Goal: Task Accomplishment & Management: Use online tool/utility

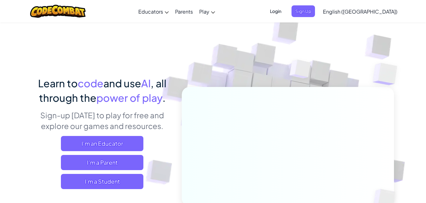
click at [285, 14] on span "Login" at bounding box center [275, 11] width 19 height 12
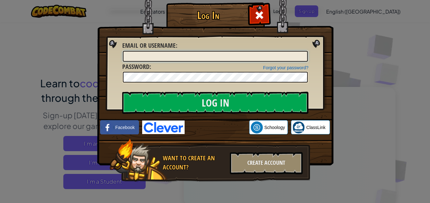
click at [283, 57] on input "Email or Username :" at bounding box center [215, 56] width 185 height 11
type input "h"
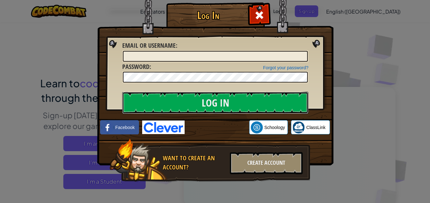
click at [248, 109] on input "Log In" at bounding box center [215, 103] width 186 height 22
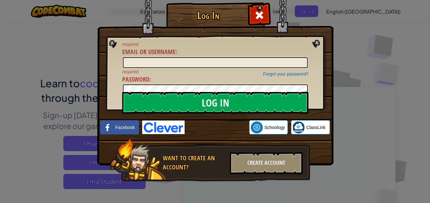
click at [266, 15] on div at bounding box center [259, 14] width 20 height 20
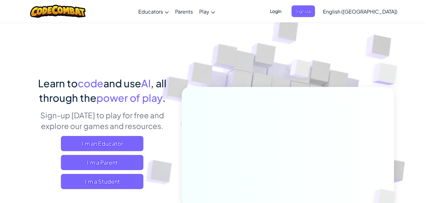
click at [285, 12] on span "Login" at bounding box center [275, 11] width 19 height 12
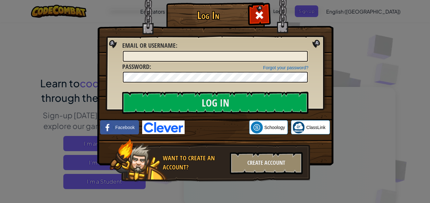
click at [264, 130] on link "Schoology" at bounding box center [268, 127] width 39 height 14
click at [267, 165] on div "Create Account" at bounding box center [266, 163] width 73 height 22
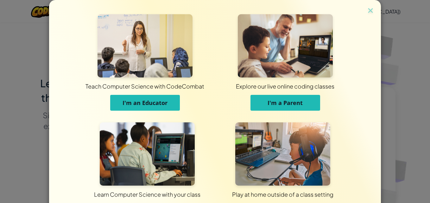
click at [367, 10] on img at bounding box center [371, 11] width 8 height 10
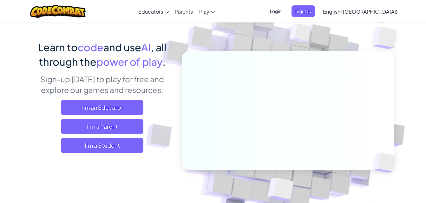
scroll to position [36, 0]
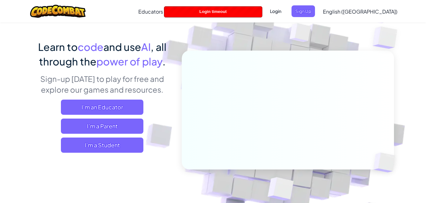
click at [285, 10] on span "Login" at bounding box center [275, 11] width 19 height 12
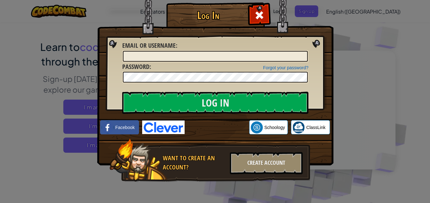
click at [329, 90] on img at bounding box center [215, 73] width 236 height 184
click at [242, 53] on input "Email or Username :" at bounding box center [215, 56] width 185 height 11
click at [362, 60] on div "Log In Unknown Error Email or Username : Forgot your password? Password : Log I…" at bounding box center [215, 101] width 430 height 203
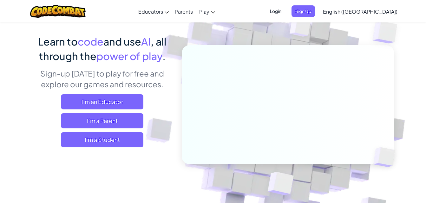
scroll to position [42, 0]
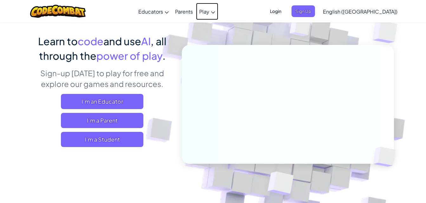
click at [215, 12] on icon at bounding box center [213, 12] width 4 height 2
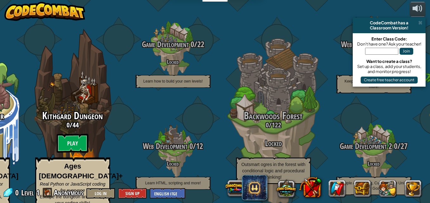
click at [420, 24] on span at bounding box center [421, 22] width 4 height 5
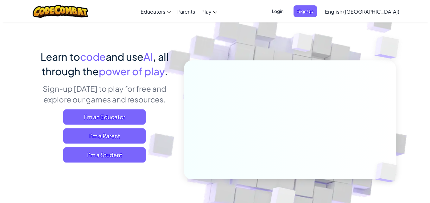
scroll to position [29, 0]
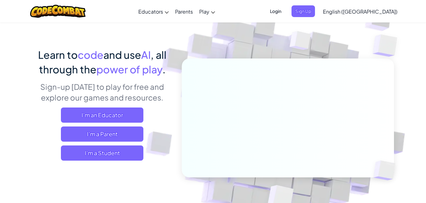
click at [285, 7] on span "Login" at bounding box center [275, 11] width 19 height 12
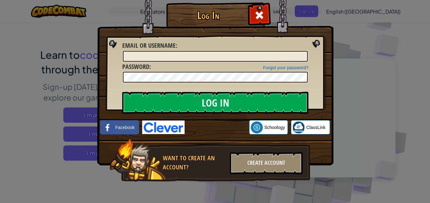
click at [408, 132] on div "Log In Unknown Error Email or Username : Forgot your password? Password : Log I…" at bounding box center [215, 101] width 430 height 203
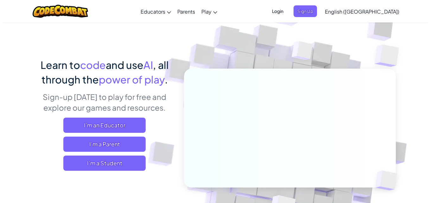
scroll to position [16, 0]
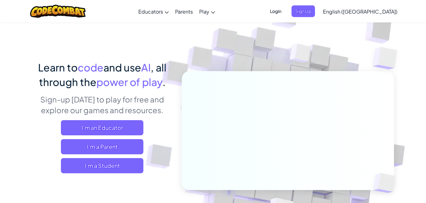
click at [285, 9] on span "Login" at bounding box center [275, 11] width 19 height 12
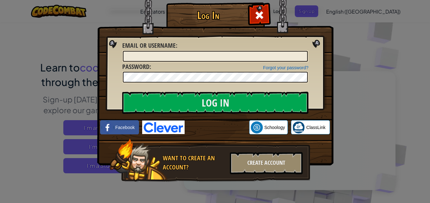
click at [261, 10] on span at bounding box center [260, 15] width 10 height 10
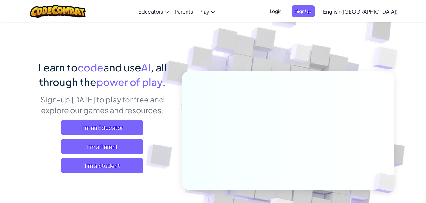
click at [119, 163] on span "I'm a Student" at bounding box center [102, 165] width 82 height 15
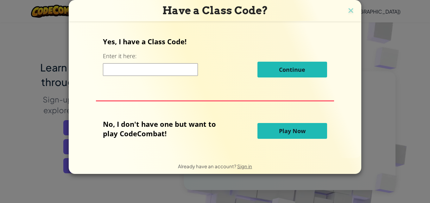
click at [118, 67] on input at bounding box center [150, 69] width 95 height 13
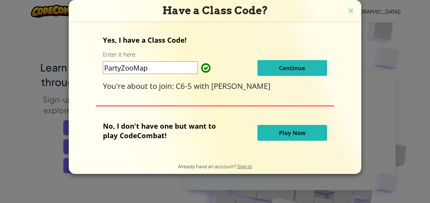
type input "PartyZooMap"
click at [293, 65] on span "Continue" at bounding box center [292, 68] width 26 height 8
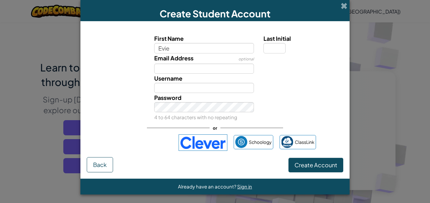
type input "Evie"
click at [270, 49] on input "Last Initial" at bounding box center [275, 48] width 22 height 10
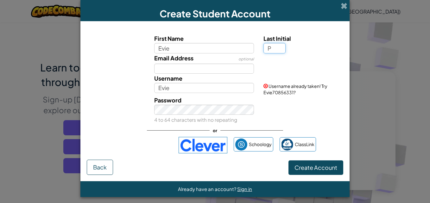
type input "P"
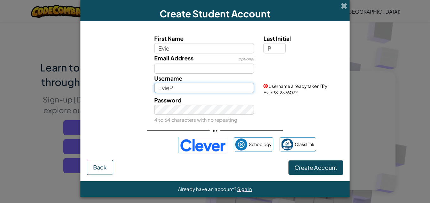
click at [200, 89] on input "EvieP" at bounding box center [204, 88] width 100 height 10
type input "Evie76291"
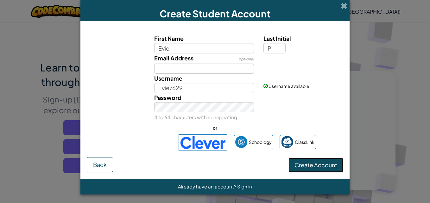
click at [320, 167] on span "Create Account" at bounding box center [316, 165] width 43 height 7
click at [313, 166] on span "Create Account" at bounding box center [316, 165] width 43 height 7
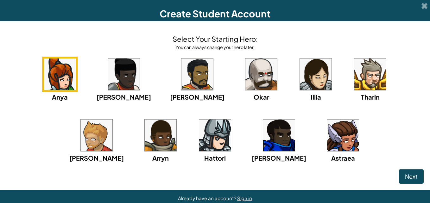
click at [355, 73] on img at bounding box center [371, 75] width 32 height 32
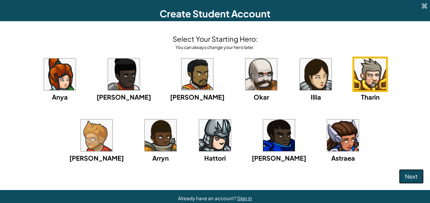
click at [399, 177] on button "Next" at bounding box center [411, 177] width 25 height 15
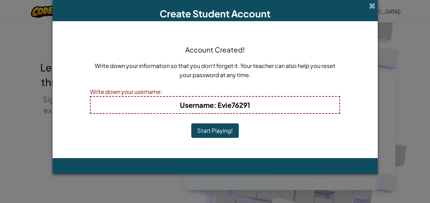
drag, startPoint x: 222, startPoint y: 132, endPoint x: 200, endPoint y: 132, distance: 22.2
click at [200, 132] on button "Start Playing!" at bounding box center [215, 131] width 48 height 15
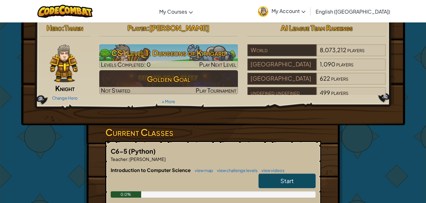
scroll to position [4, 0]
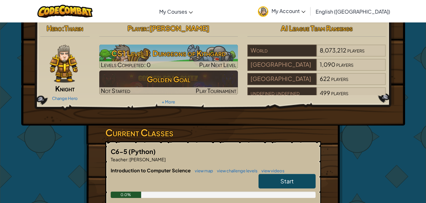
click at [219, 57] on h3 "CS1 Level 1: Dungeons of Kithgard" at bounding box center [168, 53] width 139 height 14
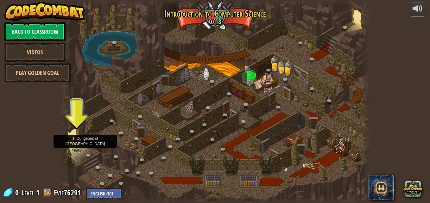
click at [77, 149] on link at bounding box center [77, 149] width 13 height 10
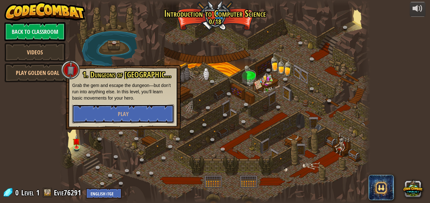
click at [157, 116] on button "Play" at bounding box center [123, 114] width 102 height 19
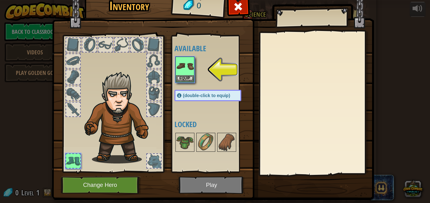
click at [182, 72] on img at bounding box center [185, 66] width 18 height 18
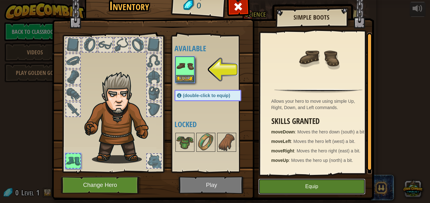
click at [296, 187] on button "Equip" at bounding box center [312, 187] width 107 height 16
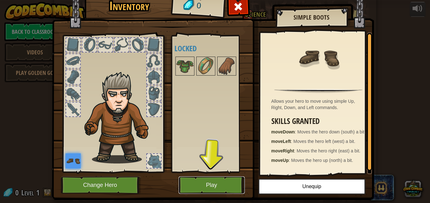
click at [200, 189] on button "Play" at bounding box center [212, 185] width 66 height 17
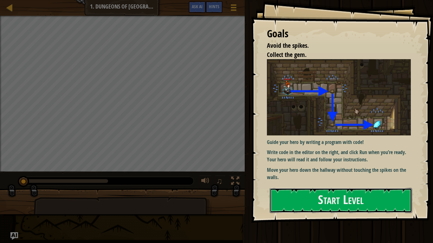
click at [346, 195] on button "Start Level" at bounding box center [341, 200] width 142 height 25
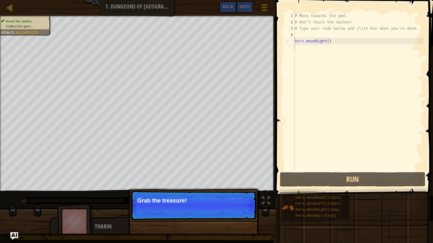
type textarea "hero.moveRight()"
type textarea "# Type your code below and click Run when you’re done."
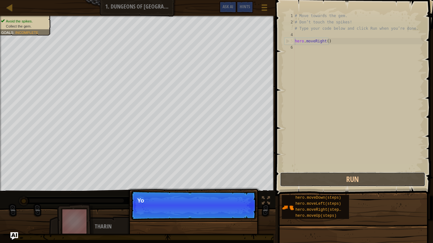
click at [317, 177] on button "Run" at bounding box center [352, 179] width 145 height 15
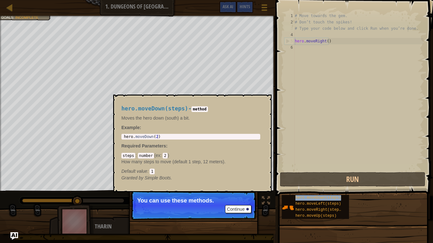
click at [326, 198] on span "hero.moveDown(steps)" at bounding box center [318, 198] width 46 height 4
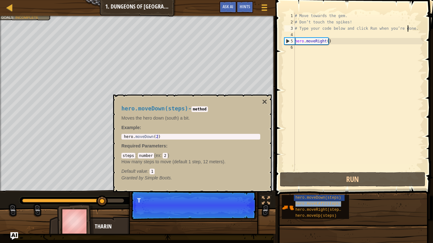
click at [333, 203] on span "hero.moveLeft(steps)" at bounding box center [318, 204] width 46 height 4
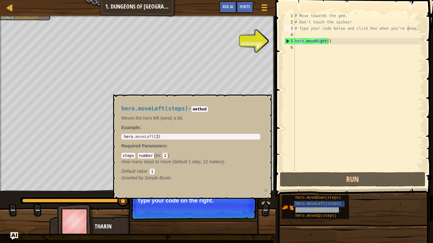
click at [338, 203] on div "hero.moveRight(steps)" at bounding box center [319, 210] width 51 height 6
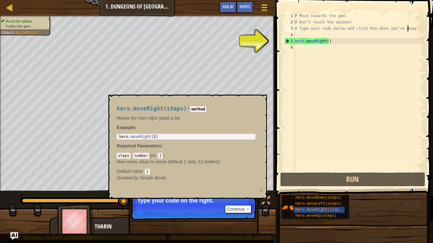
click at [343, 180] on button "Run" at bounding box center [352, 179] width 145 height 15
click at [333, 199] on span "hero.moveDown(steps)" at bounding box center [318, 198] width 46 height 4
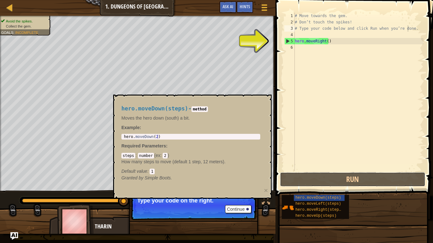
click at [341, 183] on button "Run" at bounding box center [352, 179] width 145 height 15
click at [313, 203] on span "hero.moveRight(steps)" at bounding box center [319, 210] width 48 height 4
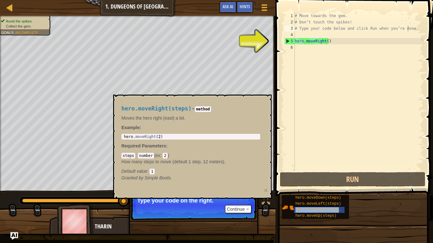
click at [313, 203] on span "hero.moveRight(steps)" at bounding box center [319, 210] width 48 height 4
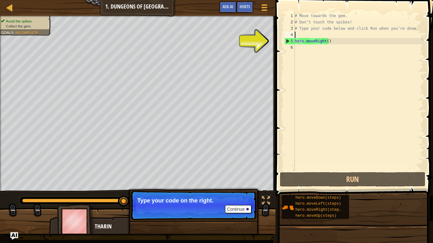
click at [343, 35] on div "# Move towards the gem. # Don’t touch the spikes! # Type your code below and cl…" at bounding box center [358, 98] width 130 height 171
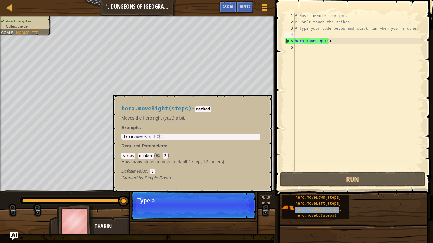
click at [334, 203] on span "hero.moveRight(steps)" at bounding box center [319, 210] width 48 height 4
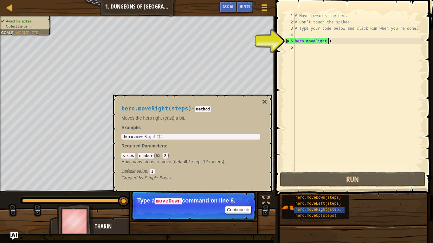
click at [334, 42] on div "# Move towards the gem. # Don’t touch the spikes! # Type your code below and cl…" at bounding box center [358, 98] width 130 height 171
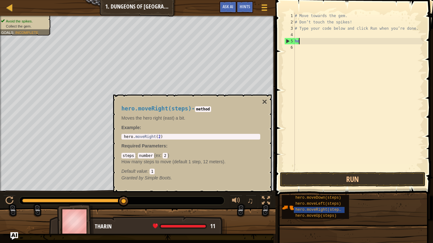
type textarea "h"
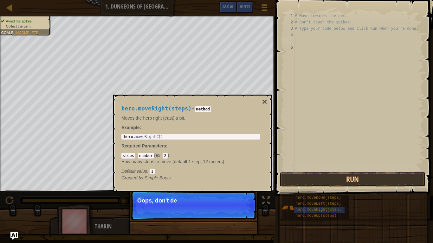
click at [306, 34] on div "# Move towards the gem. # Don’t touch the spikes! # Type your code below and cl…" at bounding box center [358, 98] width 130 height 171
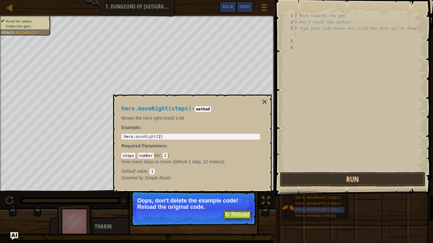
click at [234, 203] on button "↻ Reload" at bounding box center [237, 215] width 28 height 10
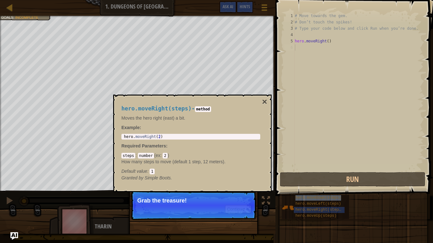
click at [326, 200] on span "hero.moveDown(steps)" at bounding box center [318, 198] width 46 height 4
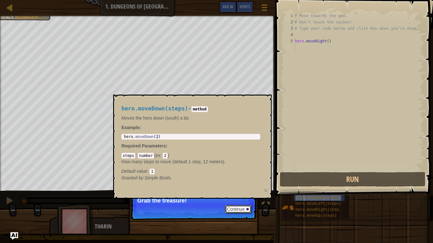
click at [244, 203] on button "Continue" at bounding box center [238, 209] width 26 height 8
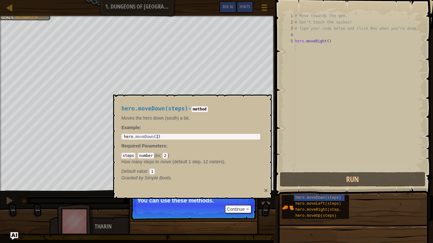
click at [264, 193] on button "×" at bounding box center [266, 190] width 4 height 7
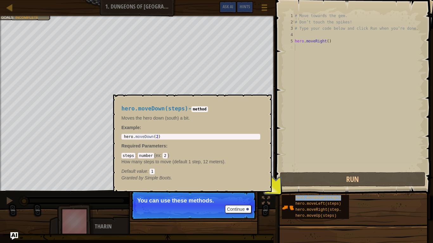
click at [311, 197] on span "hero.moveDown(steps)" at bounding box center [318, 198] width 46 height 4
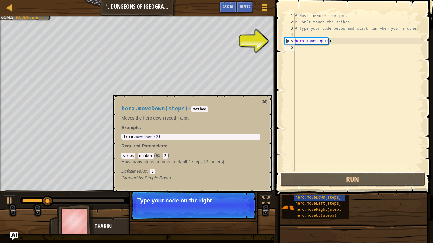
click at [341, 176] on button "Run" at bounding box center [352, 179] width 145 height 15
click at [264, 103] on button "×" at bounding box center [264, 102] width 5 height 9
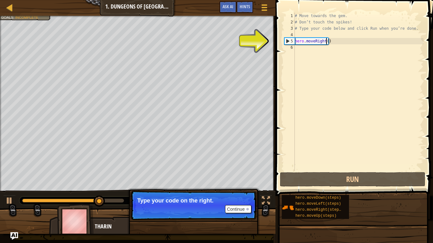
click at [325, 42] on div "# Move towards the gem. # Don’t touch the spikes! # Type your code below and cl…" at bounding box center [358, 98] width 130 height 171
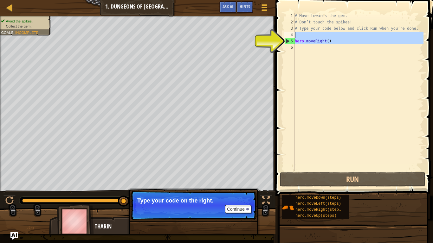
drag, startPoint x: 293, startPoint y: 41, endPoint x: 296, endPoint y: 34, distance: 7.4
click at [296, 34] on div "hero.moveRight() 1 2 3 4 5 6 # Move towards the gem. # Don’t touch the spikes! …" at bounding box center [353, 92] width 140 height 158
type textarea "hero.moveRight()"
click at [296, 35] on div "# Move towards the gem. # Don’t touch the spikes! # Type your code below and cl…" at bounding box center [358, 92] width 130 height 158
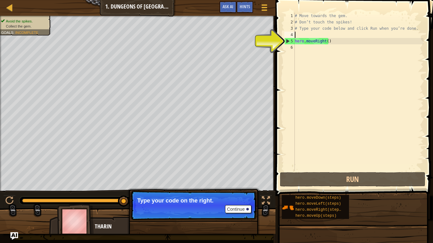
click at [320, 32] on div "# Move towards the gem. # Don’t touch the spikes! # Type your code below and cl…" at bounding box center [358, 98] width 130 height 171
click at [316, 34] on div "# Move towards the gem. # Don’t touch the spikes! # Type your code below and cl…" at bounding box center [358, 98] width 130 height 171
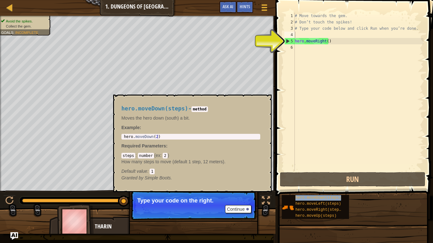
click at [324, 197] on span "hero.moveDown(steps)" at bounding box center [318, 198] width 46 height 4
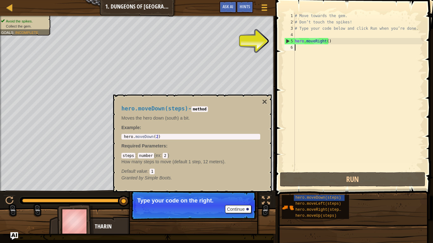
drag, startPoint x: 323, startPoint y: 209, endPoint x: 309, endPoint y: 113, distance: 97.0
click at [309, 113] on div "# Move towards the gem. # Don’t touch the spikes! # Type your code below and cl…" at bounding box center [358, 98] width 130 height 171
click at [245, 203] on button "Continue" at bounding box center [238, 209] width 26 height 8
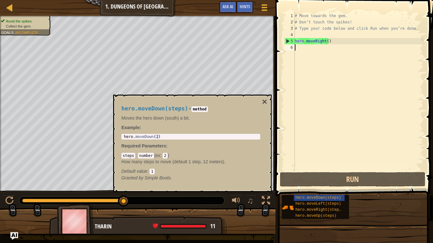
click at [263, 101] on button "×" at bounding box center [264, 102] width 5 height 9
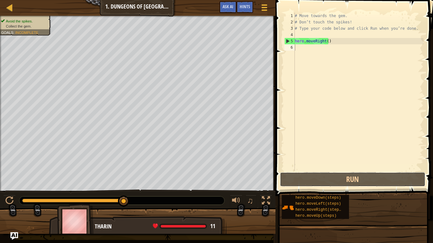
click at [337, 176] on button "Run" at bounding box center [352, 179] width 145 height 15
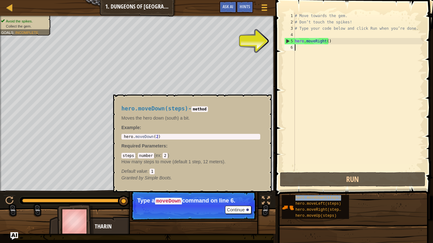
click at [340, 197] on div "hero.moveDown(steps)" at bounding box center [319, 198] width 51 height 6
click at [333, 200] on span "hero.moveDown(steps)" at bounding box center [318, 198] width 46 height 4
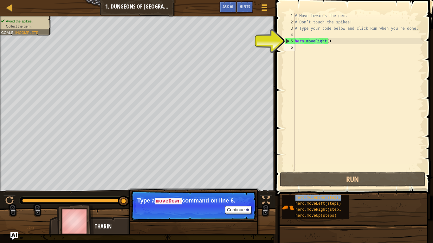
click at [335, 199] on span "hero.moveDown(steps)" at bounding box center [318, 198] width 46 height 4
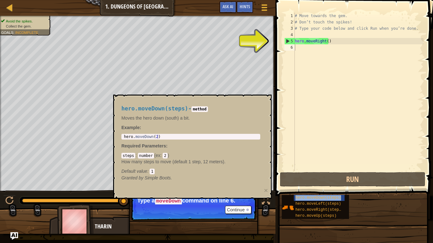
click at [329, 197] on span "hero.moveDown(steps)" at bounding box center [318, 198] width 46 height 4
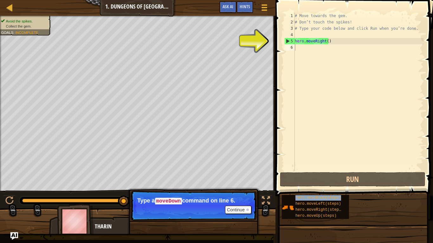
click at [329, 198] on span "hero.moveDown(steps)" at bounding box center [318, 198] width 46 height 4
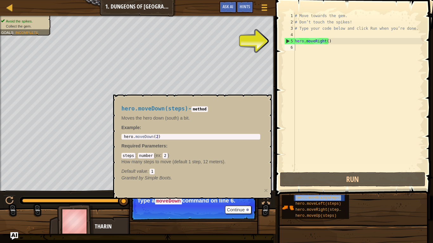
click at [329, 197] on span "hero.moveDown(steps)" at bounding box center [318, 198] width 46 height 4
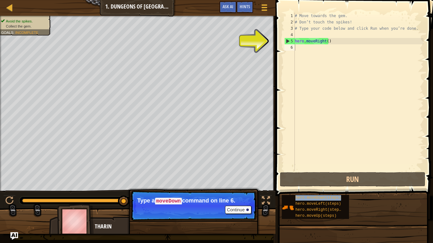
click at [329, 197] on span "hero.moveDown(steps)" at bounding box center [318, 198] width 46 height 4
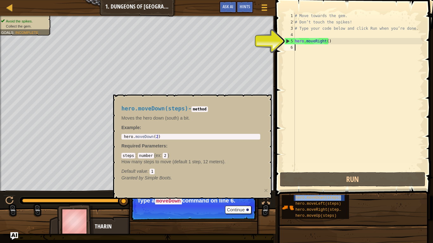
click at [329, 197] on span "hero.moveDown(steps)" at bounding box center [318, 198] width 46 height 4
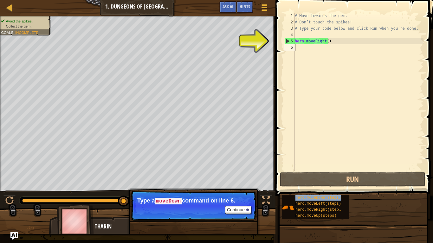
click at [328, 201] on div "hero.moveDown(steps)" at bounding box center [319, 198] width 51 height 6
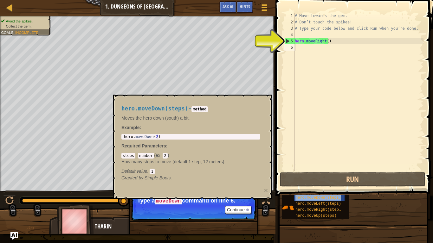
click at [327, 197] on span "hero.moveDown(steps)" at bounding box center [318, 198] width 46 height 4
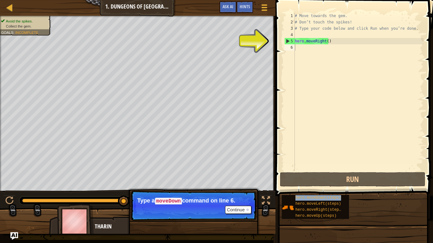
click at [327, 197] on span "hero.moveDown(steps)" at bounding box center [318, 198] width 46 height 4
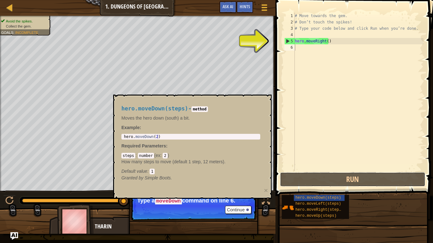
click at [327, 183] on button "Run" at bounding box center [352, 179] width 145 height 15
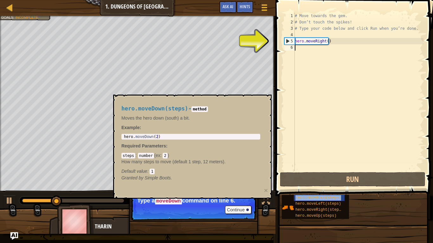
click at [326, 197] on span "hero.moveDown(steps)" at bounding box center [318, 198] width 46 height 4
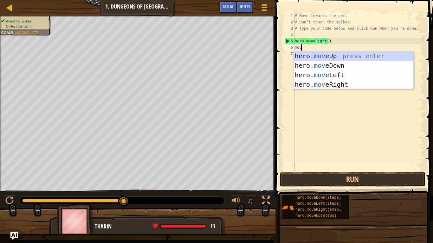
type textarea "move"
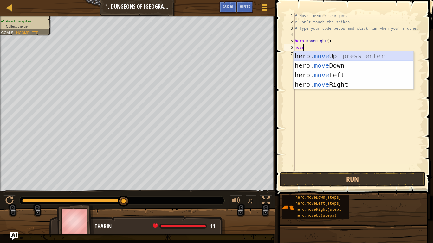
click at [335, 61] on div "hero. move Up press enter hero. move Down press enter hero. move Left press ent…" at bounding box center [353, 79] width 120 height 57
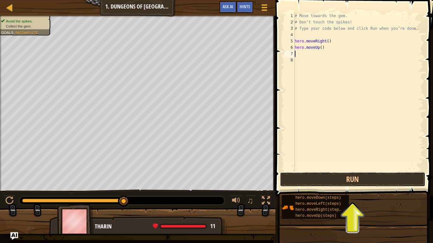
click at [358, 181] on button "Run" at bounding box center [352, 179] width 145 height 15
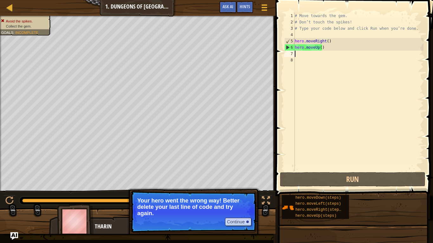
click at [332, 48] on div "# Move towards the gem. # Don’t touch the spikes! # Type your code below and cl…" at bounding box center [358, 98] width 130 height 171
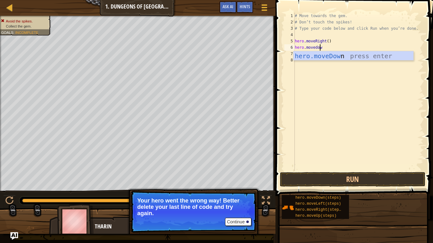
type textarea "hero.movedown"
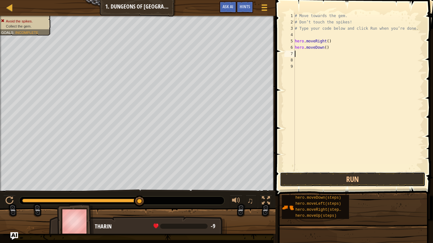
click at [332, 175] on button "Run" at bounding box center [352, 179] width 145 height 15
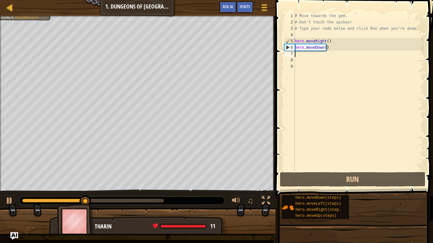
click at [303, 53] on div "# Move towards the gem. # Don’t touch the spikes! # Type your code below and cl…" at bounding box center [358, 98] width 130 height 171
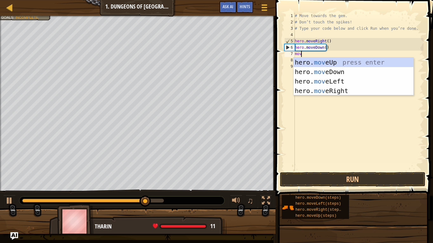
type textarea "move"
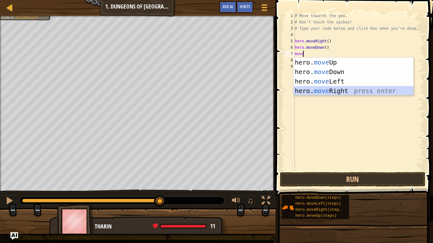
click at [338, 88] on div "hero. move Up press enter hero. move Down press enter hero. move Left press ent…" at bounding box center [353, 86] width 120 height 57
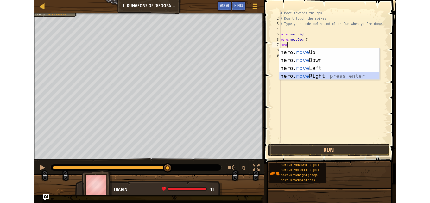
scroll to position [3, 0]
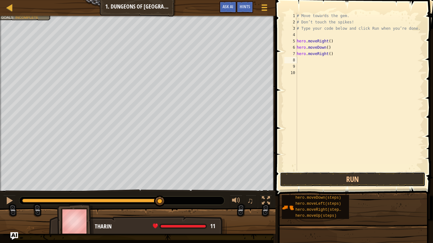
click at [351, 176] on button "Run" at bounding box center [352, 179] width 145 height 15
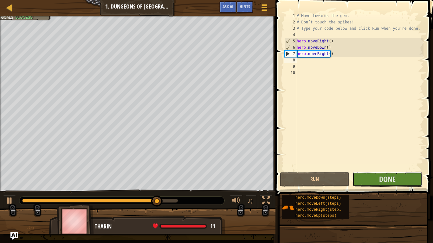
click at [365, 180] on button "Done" at bounding box center [386, 179] width 69 height 15
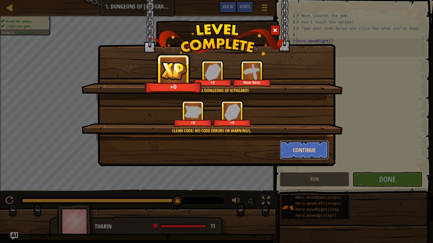
click at [297, 149] on button "Continue" at bounding box center [304, 150] width 49 height 19
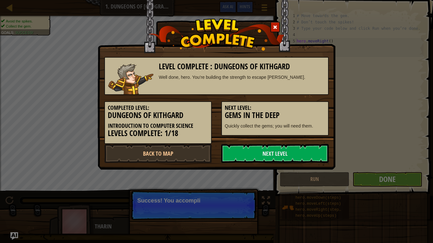
click at [298, 151] on link "Next Level" at bounding box center [274, 153] width 107 height 19
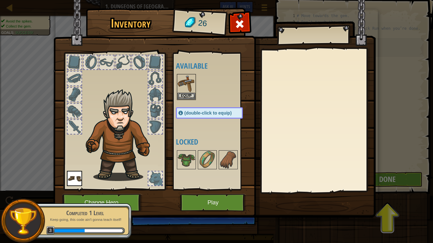
click at [188, 84] on img at bounding box center [186, 84] width 18 height 18
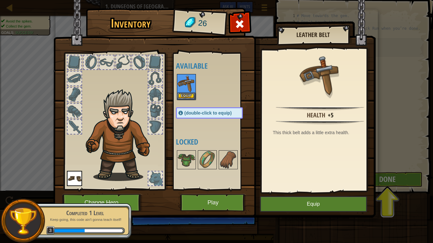
click at [127, 201] on div "Completed 1 Level Keep going, this code ain't gonna teach itself! 3" at bounding box center [82, 221] width 100 height 44
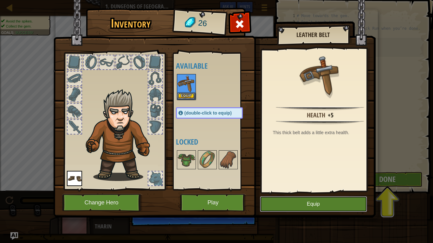
click at [293, 203] on button "Equip" at bounding box center [313, 205] width 107 height 16
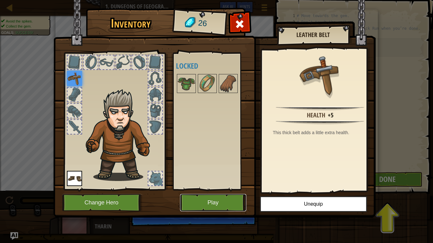
click at [217, 203] on button "Play" at bounding box center [213, 202] width 66 height 17
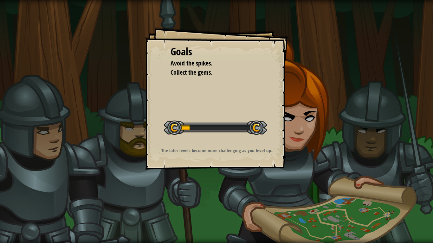
click at [364, 82] on div "Goals Avoid the spikes. Collect the gems. Start Level Error loading from server…" at bounding box center [216, 121] width 433 height 243
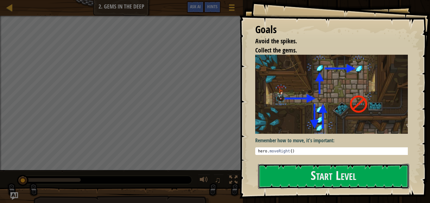
click at [300, 181] on button "Start Level" at bounding box center [333, 176] width 151 height 25
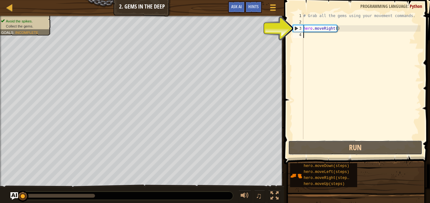
click at [320, 147] on button "Run" at bounding box center [355, 148] width 134 height 15
